Goal: Register for event/course

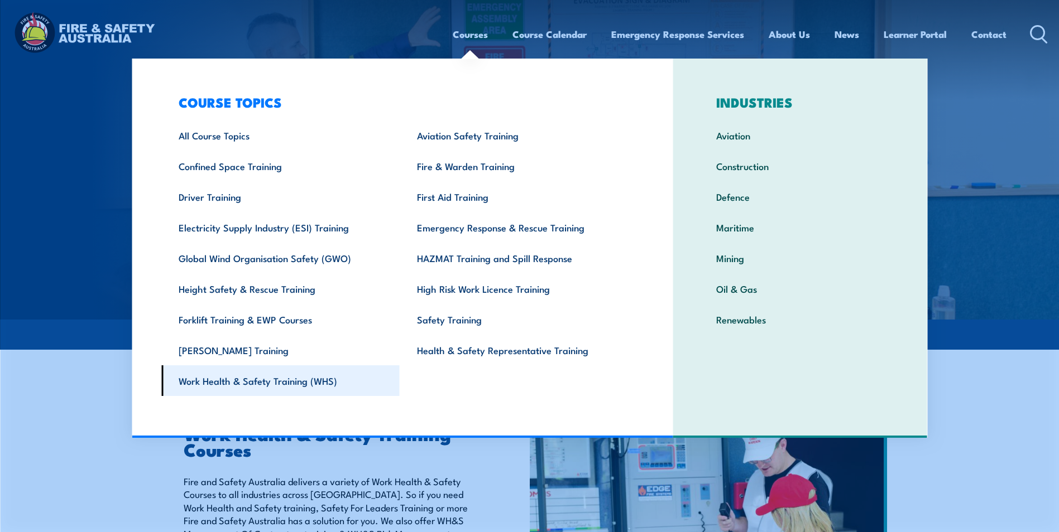
click at [287, 384] on link "Work Health & Safety Training (WHS)" at bounding box center [280, 381] width 238 height 31
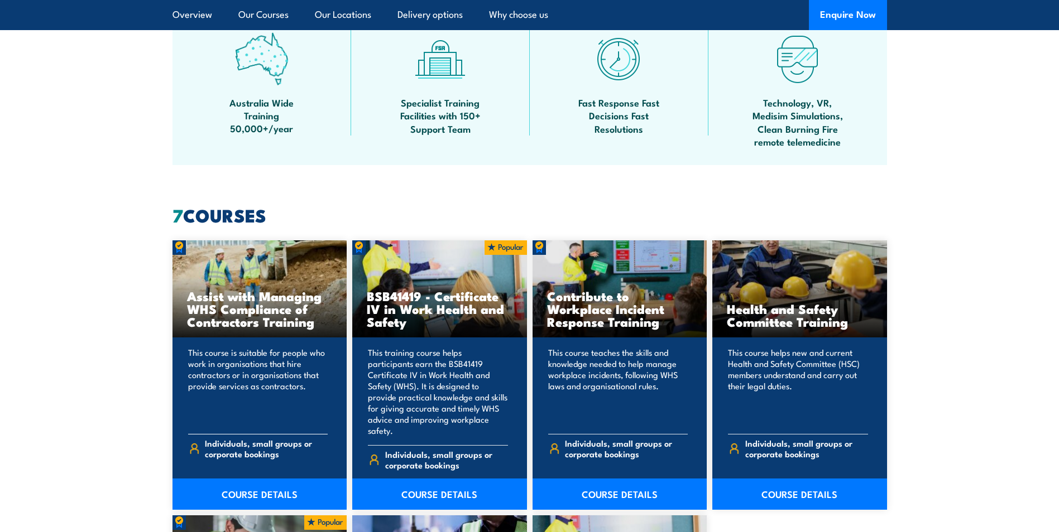
scroll to position [726, 0]
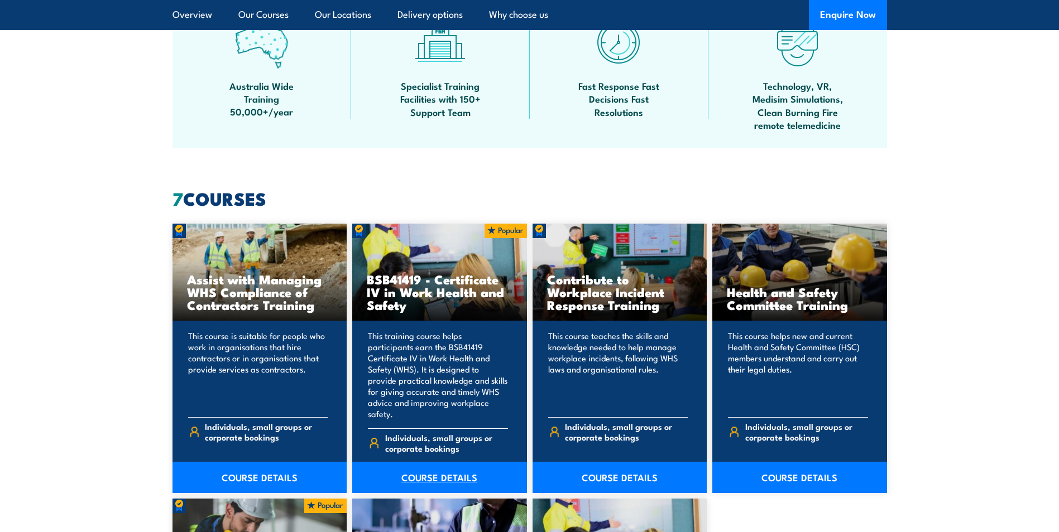
click at [441, 469] on link "COURSE DETAILS" at bounding box center [439, 477] width 175 height 31
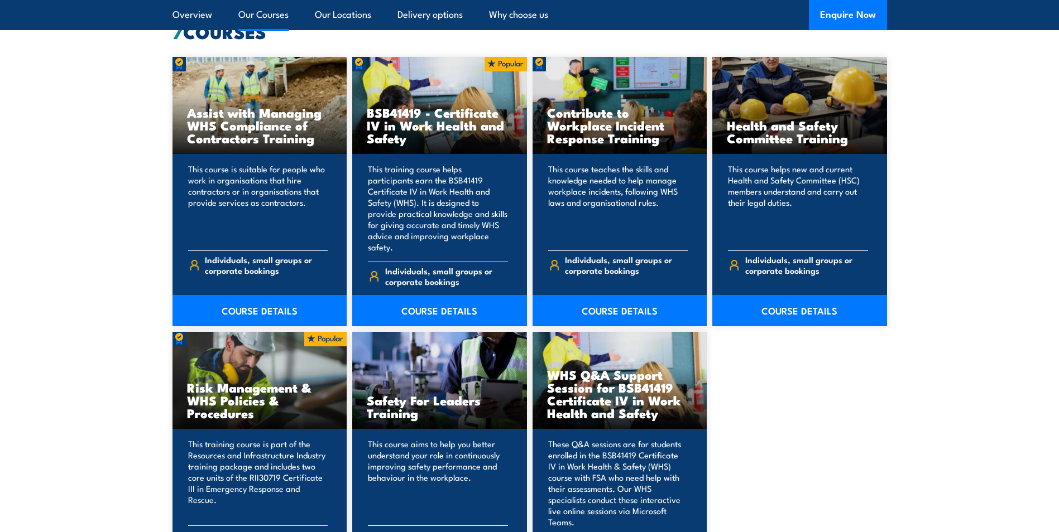
scroll to position [893, 0]
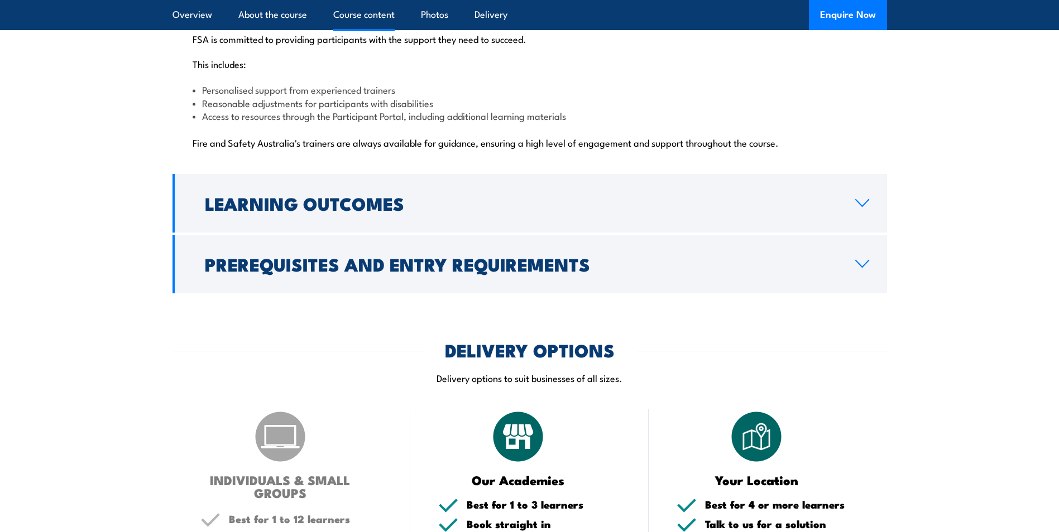
scroll to position [2846, 0]
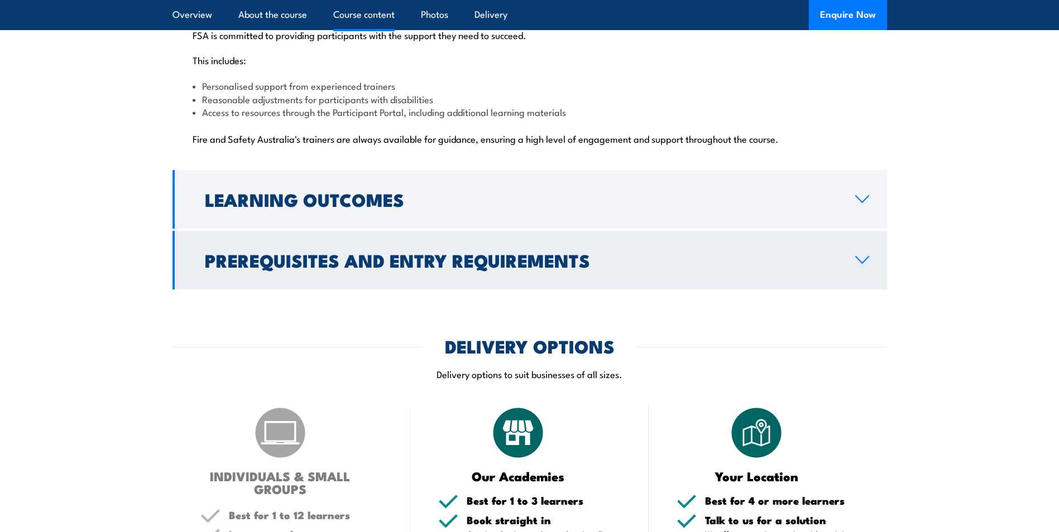
click at [395, 252] on h2 "Prerequisites and Entry Requirements" at bounding box center [521, 260] width 632 height 16
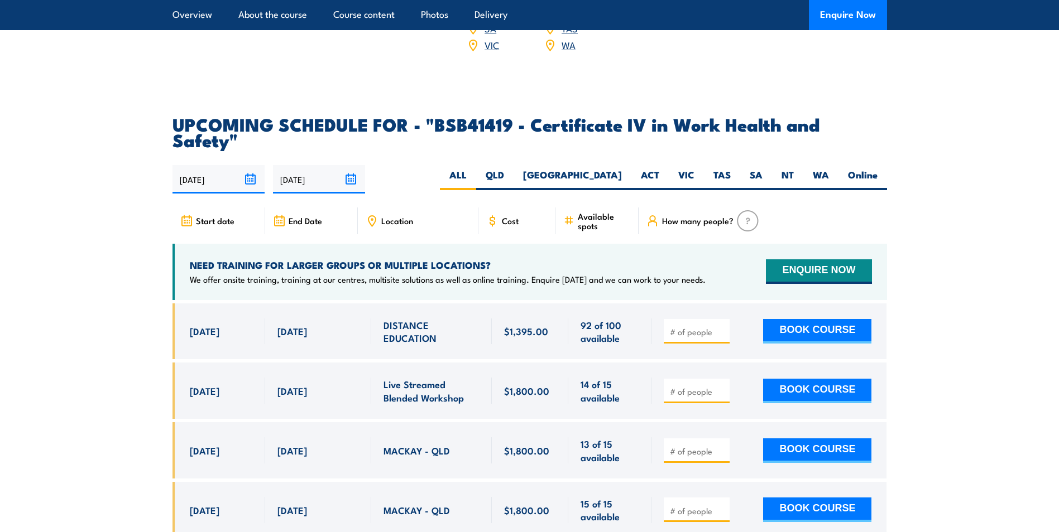
scroll to position [1761, 0]
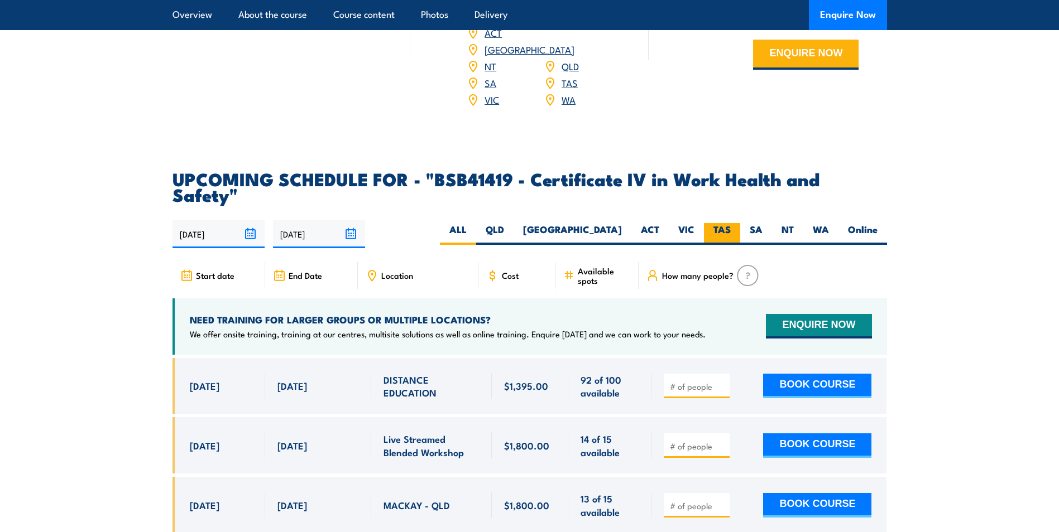
click at [719, 223] on label "TAS" at bounding box center [722, 234] width 36 height 22
click at [731, 223] on input "TAS" at bounding box center [734, 226] width 7 height 7
radio input "true"
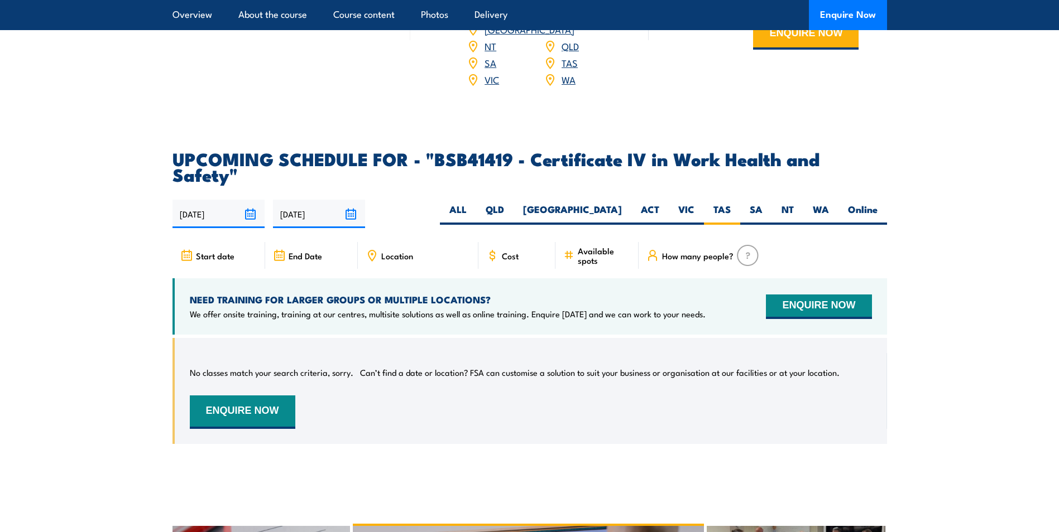
scroll to position [3475, 0]
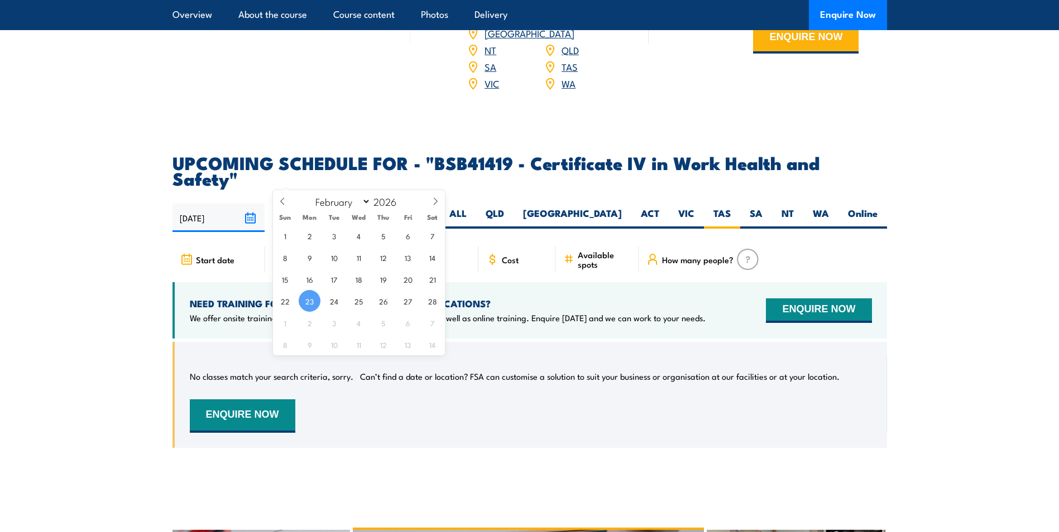
click at [305, 204] on input "23/02/2026" at bounding box center [319, 218] width 92 height 28
click at [307, 301] on span "23" at bounding box center [310, 301] width 22 height 22
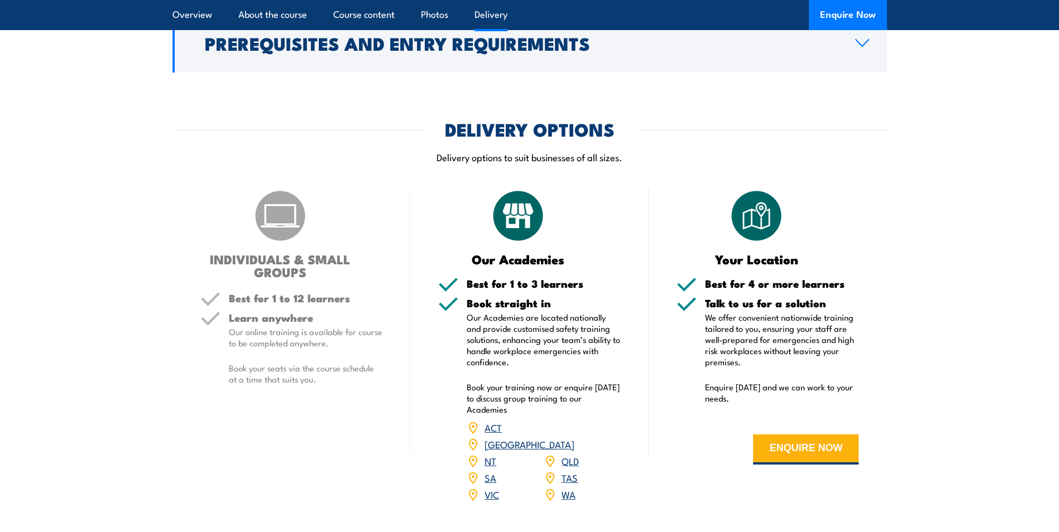
scroll to position [3069, 0]
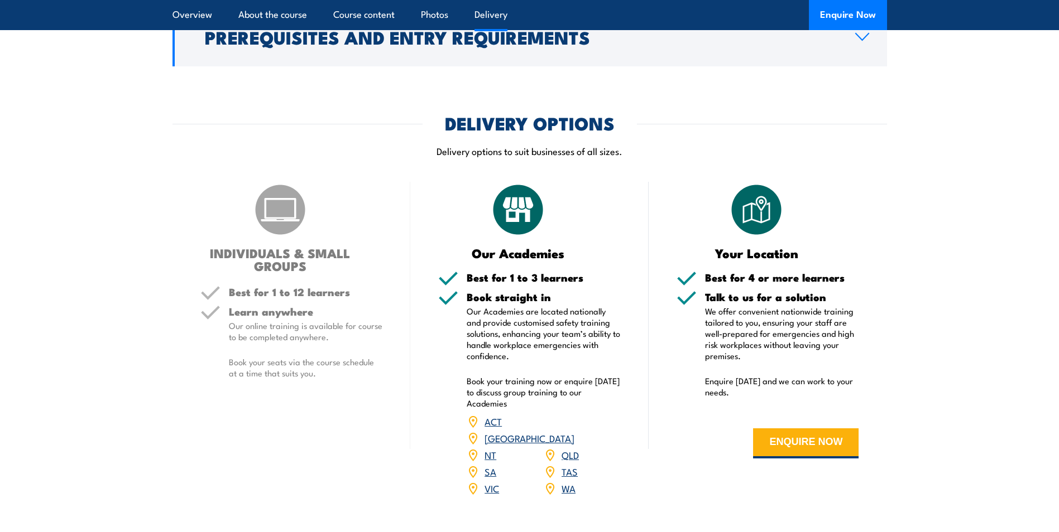
drag, startPoint x: 568, startPoint y: 430, endPoint x: 577, endPoint y: 422, distance: 12.2
click at [568, 465] on link "TAS" at bounding box center [569, 471] width 16 height 13
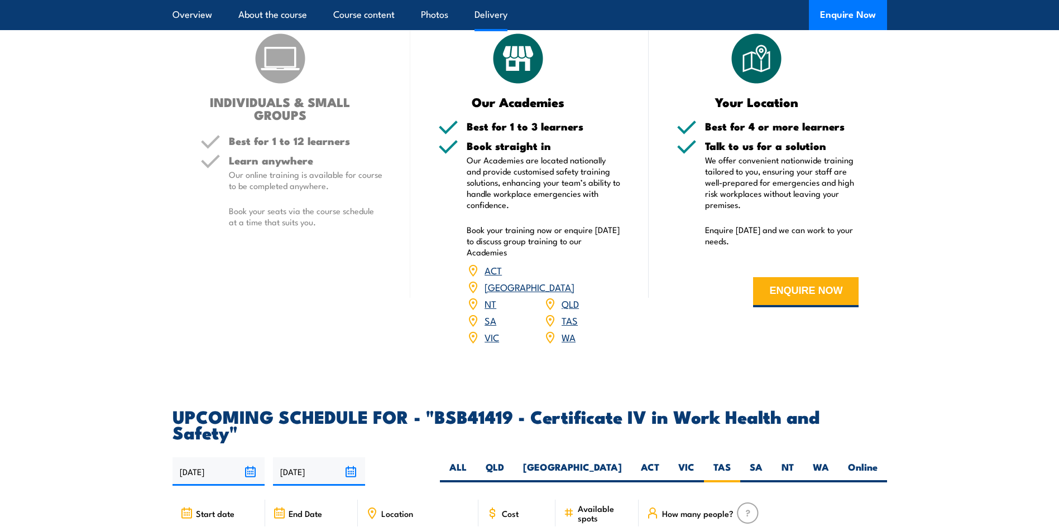
scroll to position [3237, 0]
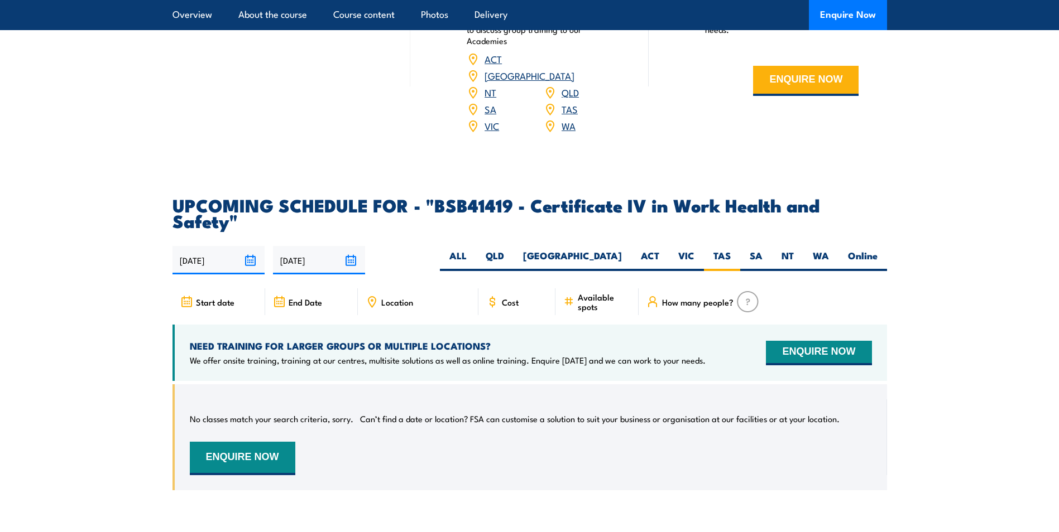
scroll to position [3419, 0]
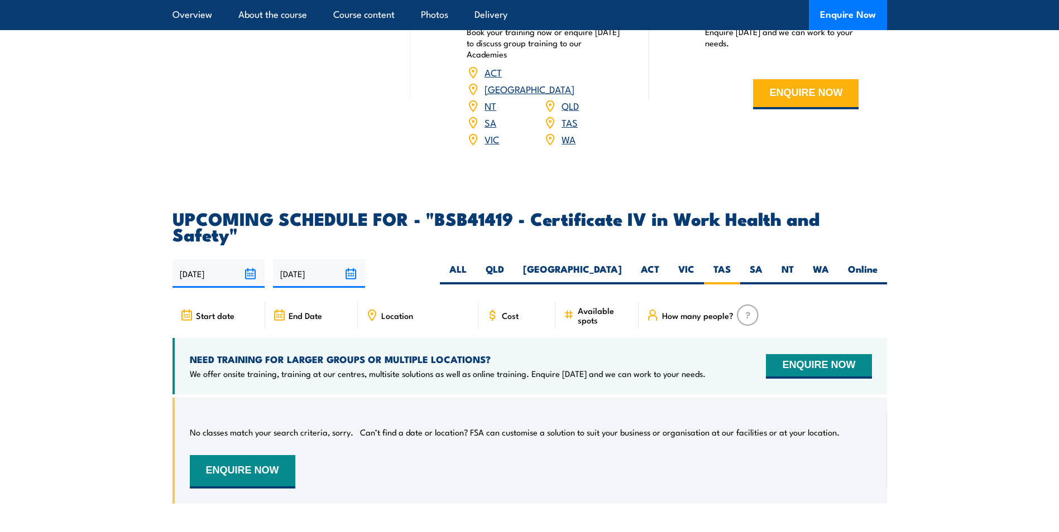
click at [188, 309] on icon at bounding box center [186, 315] width 12 height 12
click at [251, 260] on input "27/08/2025" at bounding box center [218, 274] width 92 height 28
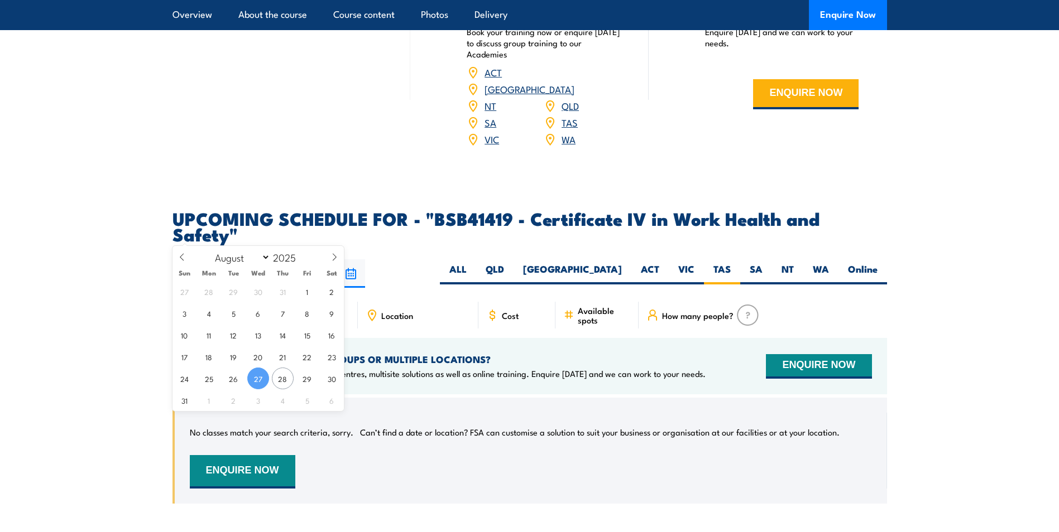
click at [251, 260] on input "27/08/2025" at bounding box center [218, 274] width 92 height 28
click at [439, 260] on div "27/08/2025 23/02/2026" at bounding box center [529, 274] width 714 height 28
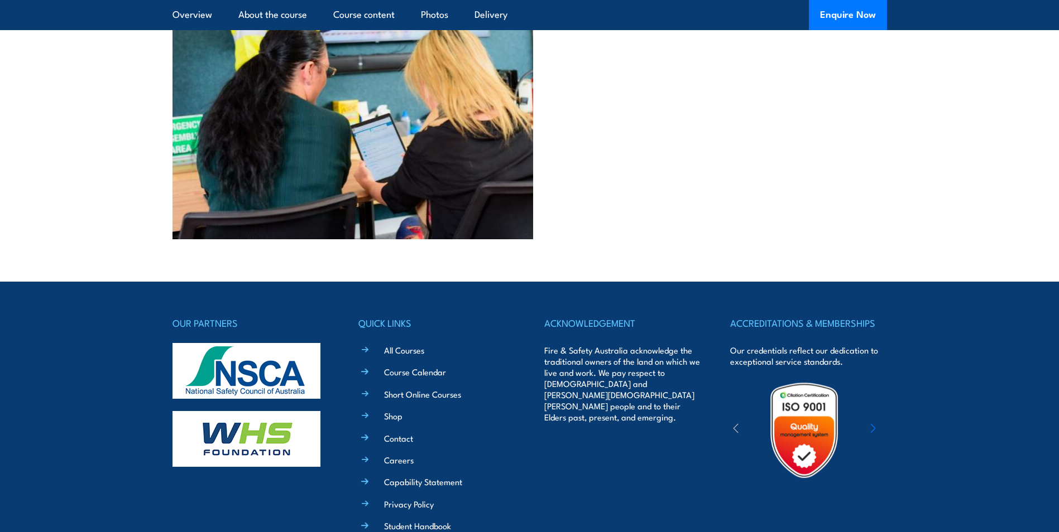
scroll to position [4563, 0]
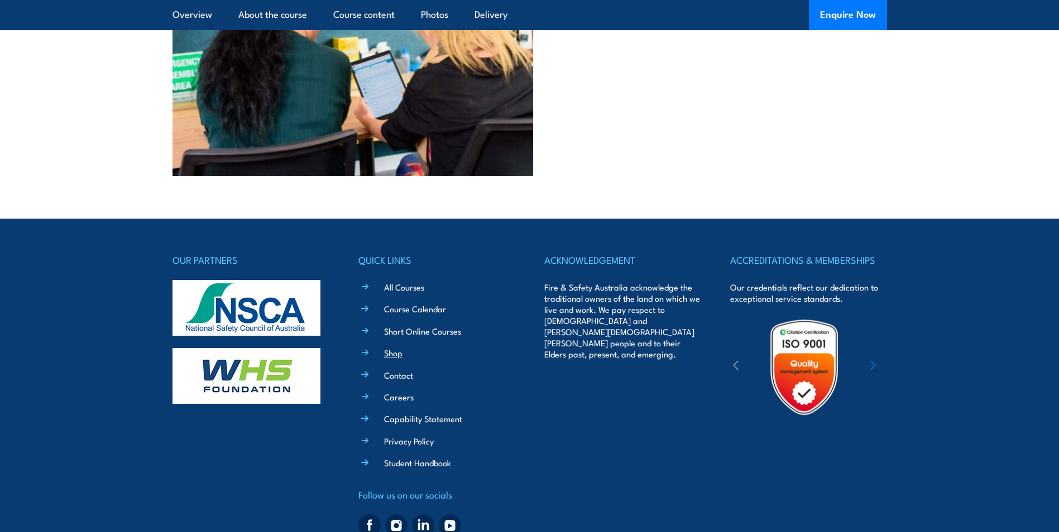
click at [394, 347] on link "Shop" at bounding box center [393, 353] width 18 height 12
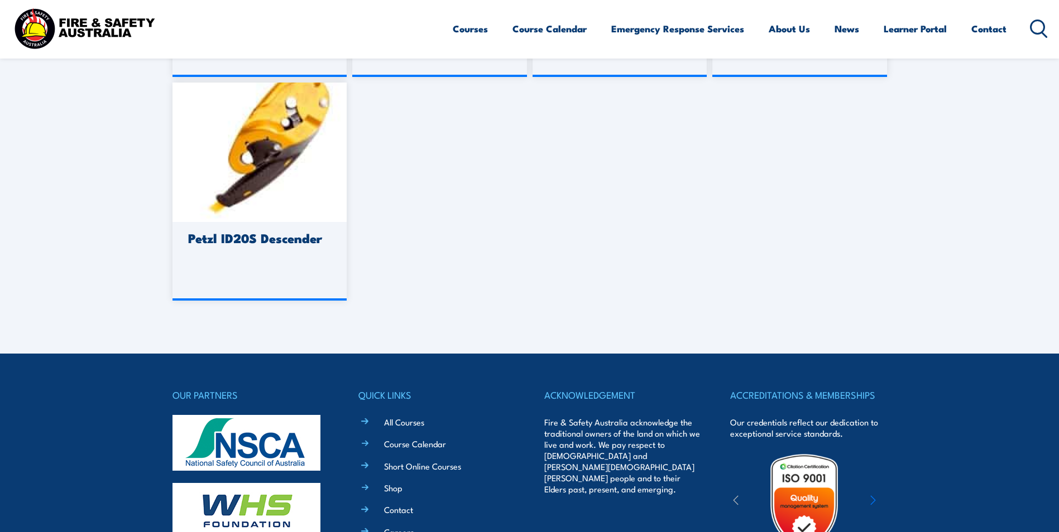
scroll to position [1172, 0]
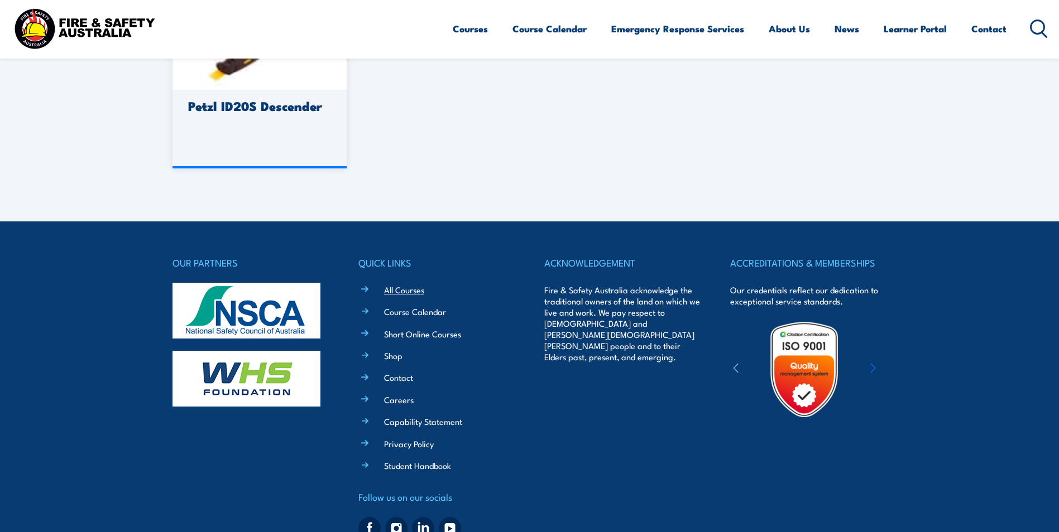
click at [405, 290] on link "All Courses" at bounding box center [404, 290] width 40 height 12
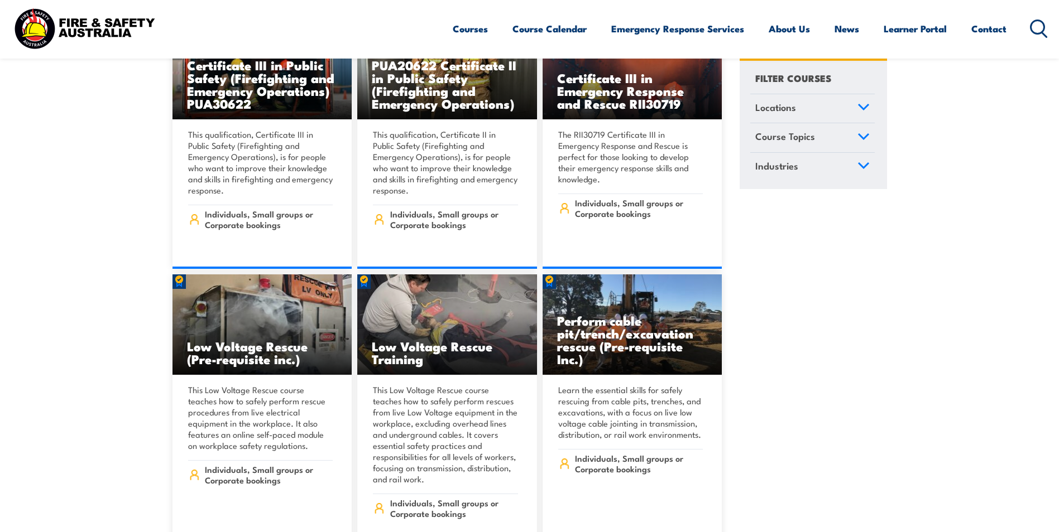
scroll to position [2344, 0]
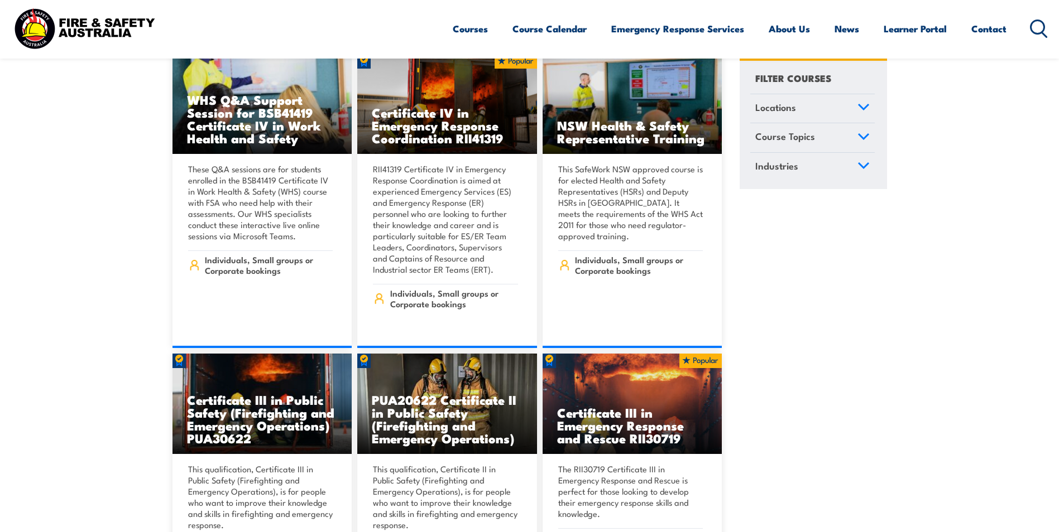
click at [864, 108] on icon at bounding box center [863, 106] width 10 height 5
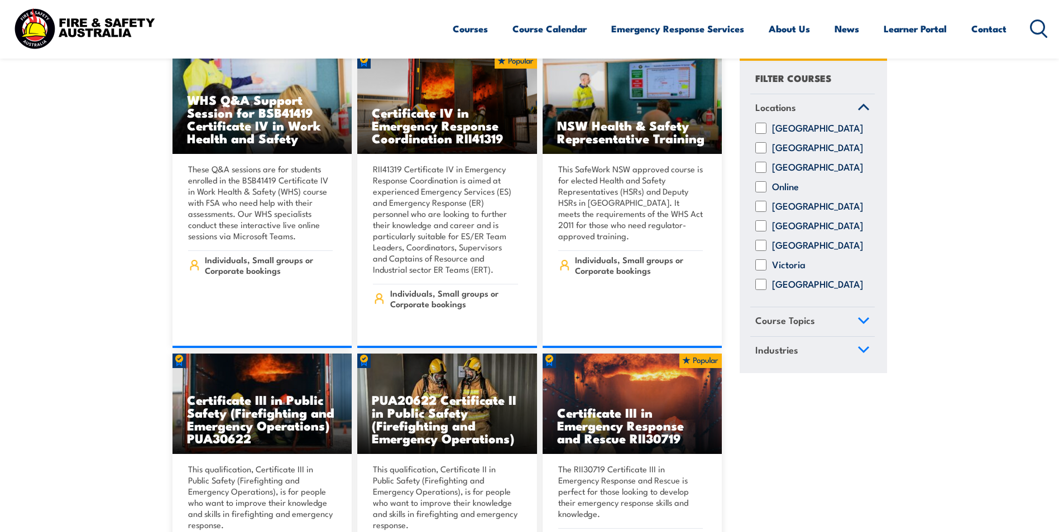
click at [765, 252] on input "[GEOGRAPHIC_DATA]" at bounding box center [760, 246] width 11 height 11
checkbox input "true"
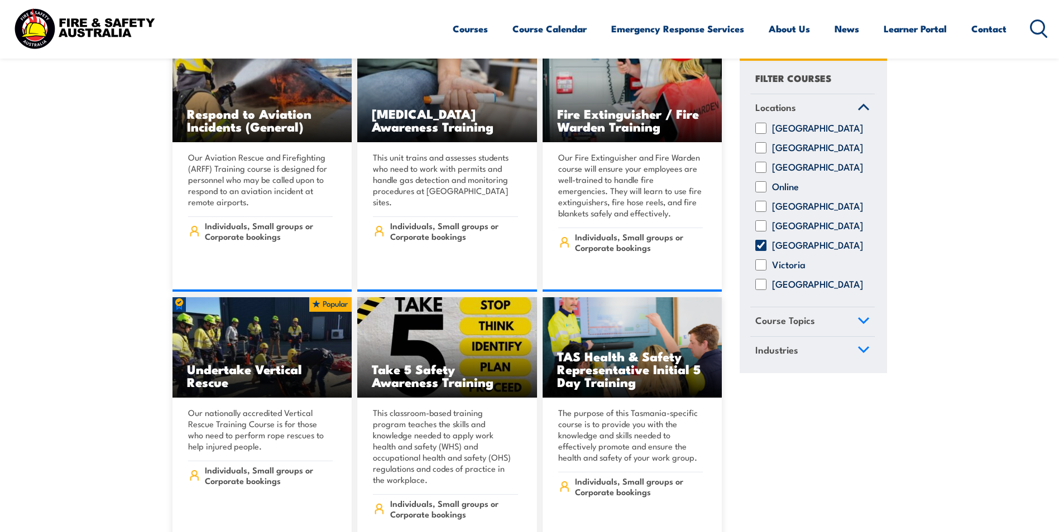
scroll to position [2344, 0]
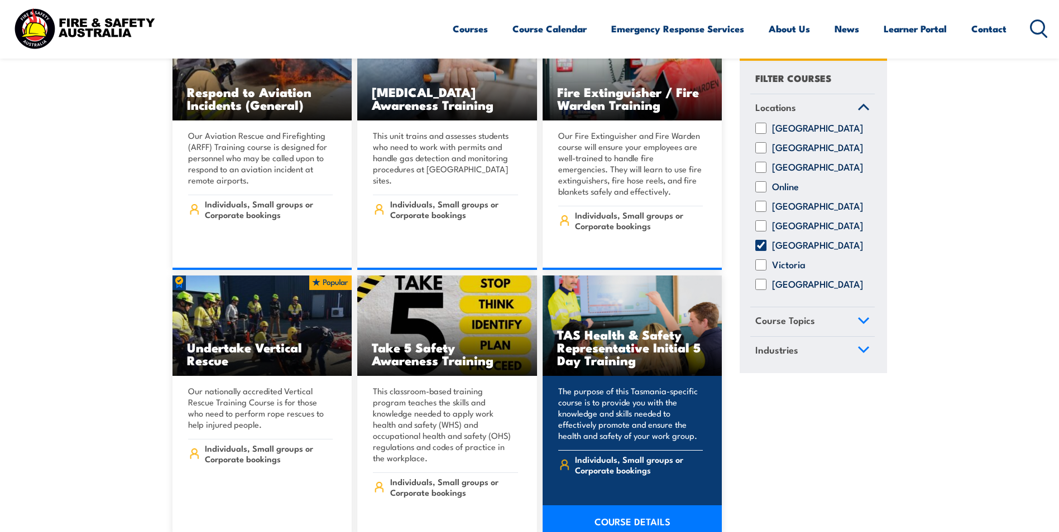
click at [616, 506] on link "COURSE DETAILS" at bounding box center [632, 521] width 180 height 31
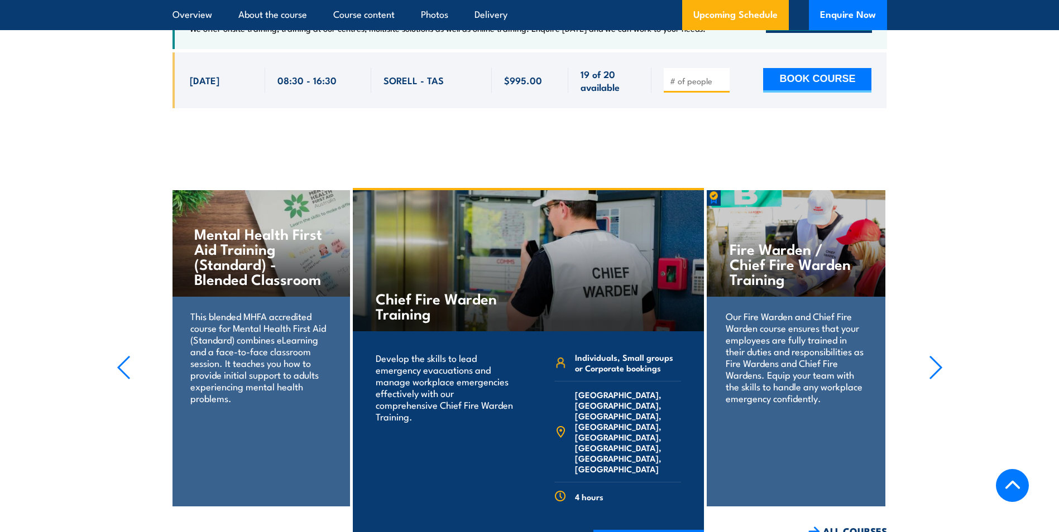
scroll to position [2009, 0]
